Goal: Task Accomplishment & Management: Complete application form

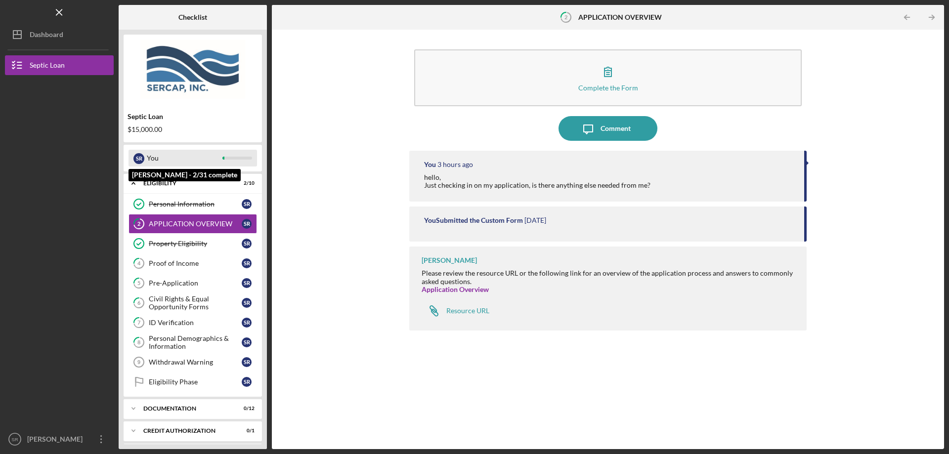
click at [194, 156] on div "You" at bounding box center [185, 158] width 76 height 17
click at [57, 17] on icon "Icon/Menu Close" at bounding box center [59, 12] width 22 height 22
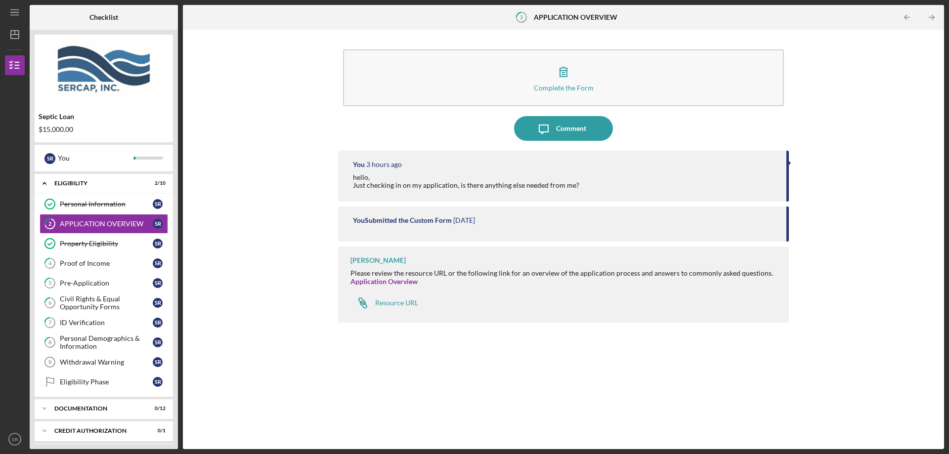
click at [236, 113] on div "Complete the Form Form Icon/Message Comment You 3 hours ago hello, Just checkin…" at bounding box center [563, 240] width 751 height 410
click at [14, 31] on polygon "button" at bounding box center [15, 35] width 8 height 8
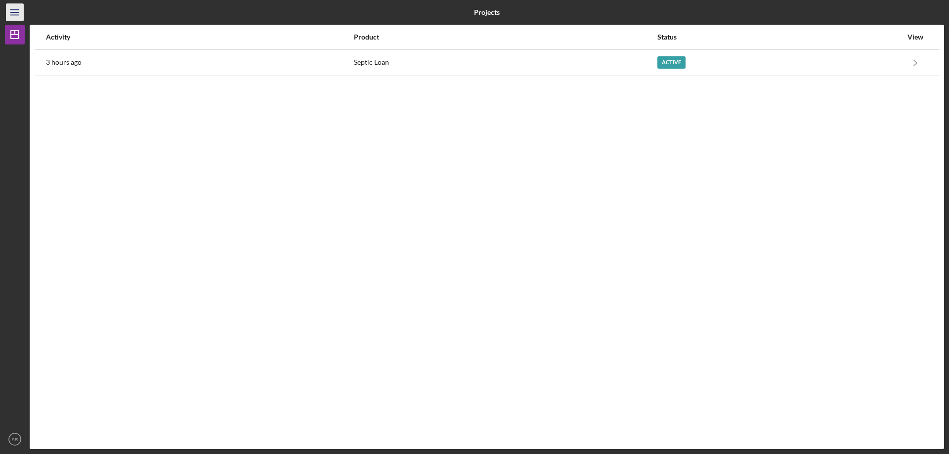
click at [16, 16] on icon "Icon/Menu" at bounding box center [15, 12] width 22 height 22
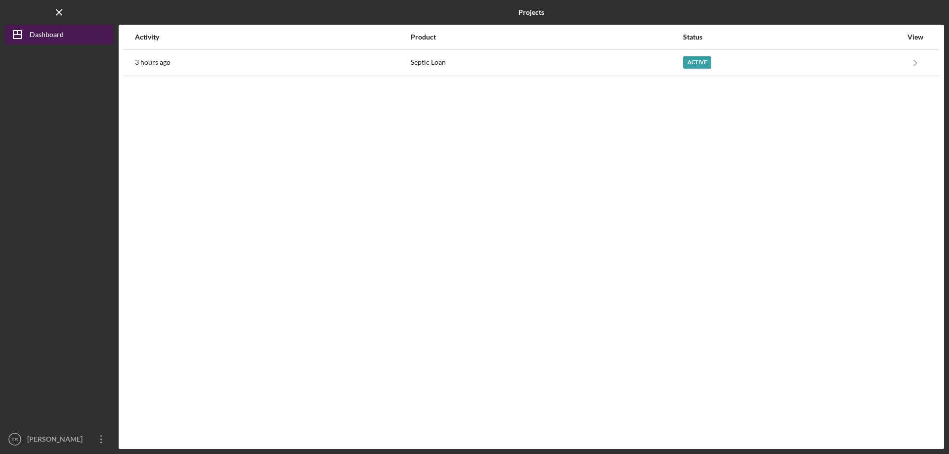
click at [48, 38] on div "Dashboard" at bounding box center [47, 36] width 34 height 22
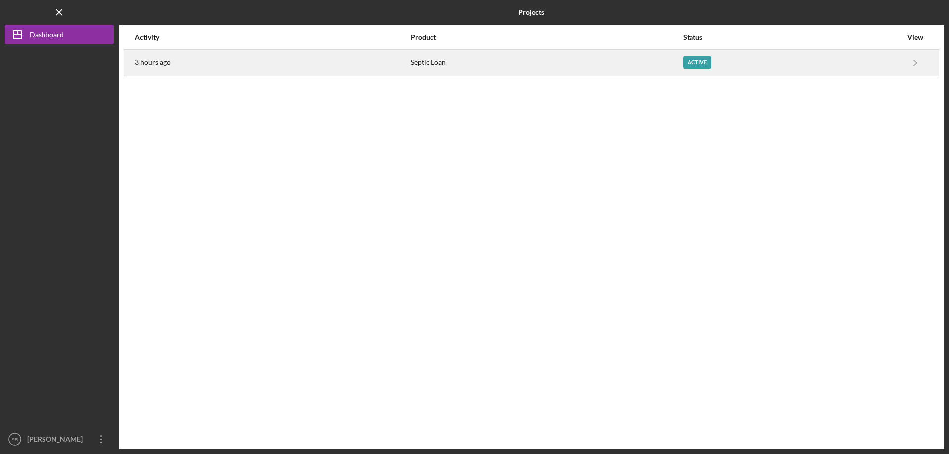
click at [206, 57] on div "3 hours ago" at bounding box center [272, 62] width 275 height 25
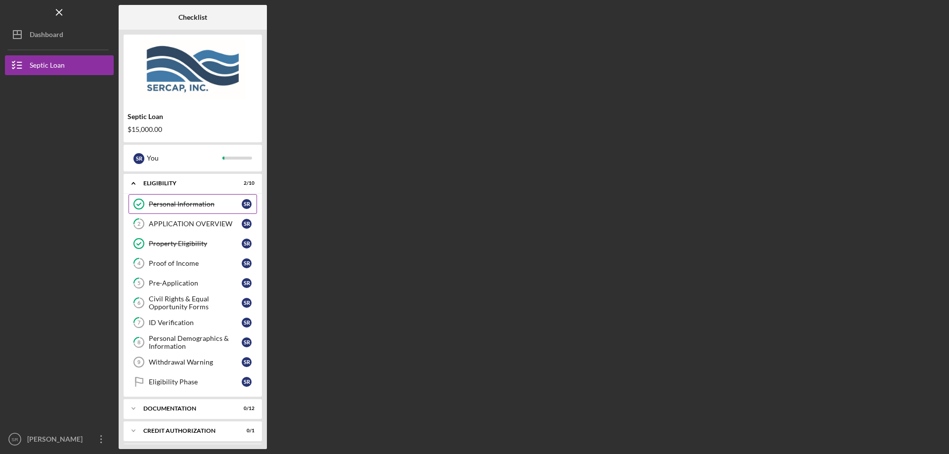
click at [174, 213] on link "Personal Information Personal Information S R" at bounding box center [192, 204] width 128 height 20
